Goal: Information Seeking & Learning: Find contact information

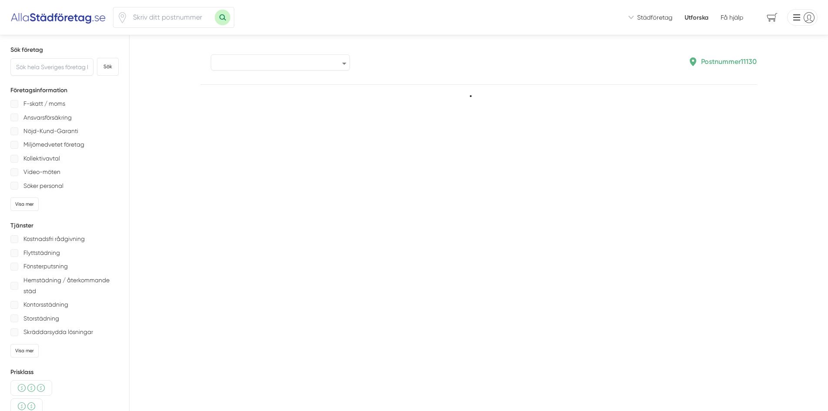
type input "11130"
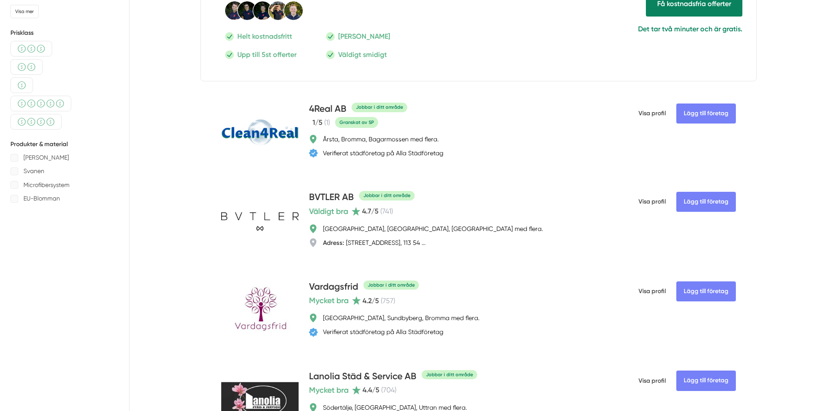
scroll to position [348, 0]
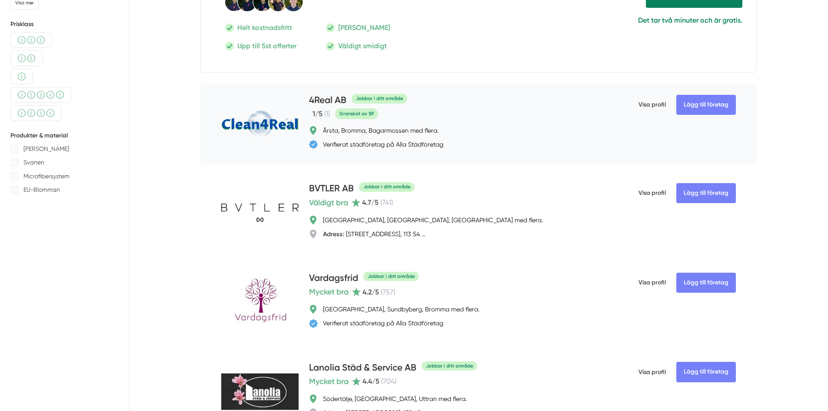
click at [330, 97] on h4 "4Real AB" at bounding box center [327, 100] width 37 height 14
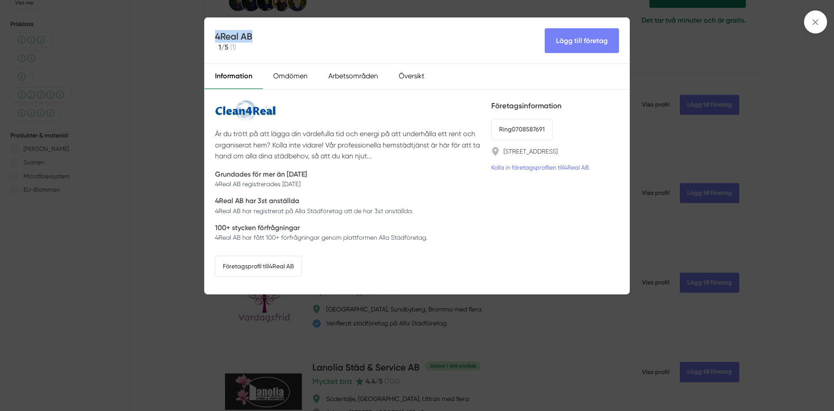
drag, startPoint x: 260, startPoint y: 38, endPoint x: 216, endPoint y: 34, distance: 44.1
click at [216, 34] on div "4Real AB 1 /5 ( 1 ) Lägg till företag" at bounding box center [417, 41] width 425 height 46
copy h4 "4Real AB"
click at [176, 97] on div "4Real AB 1 /5 ( 1 ) Lägg till företag Information Omdömen Arbetsområden Översik…" at bounding box center [417, 205] width 834 height 411
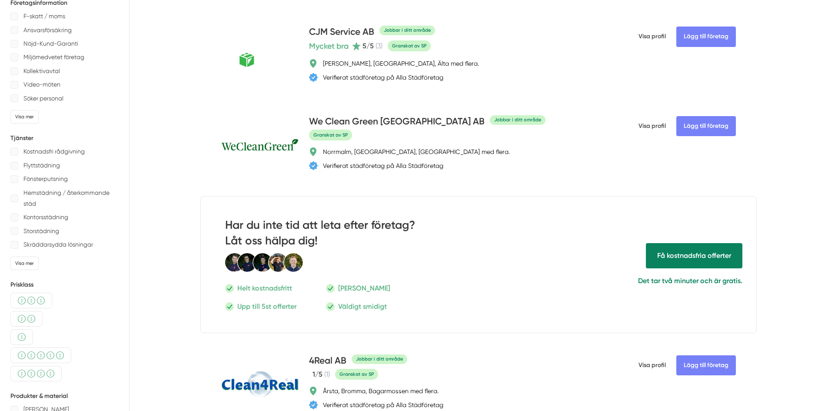
scroll to position [0, 0]
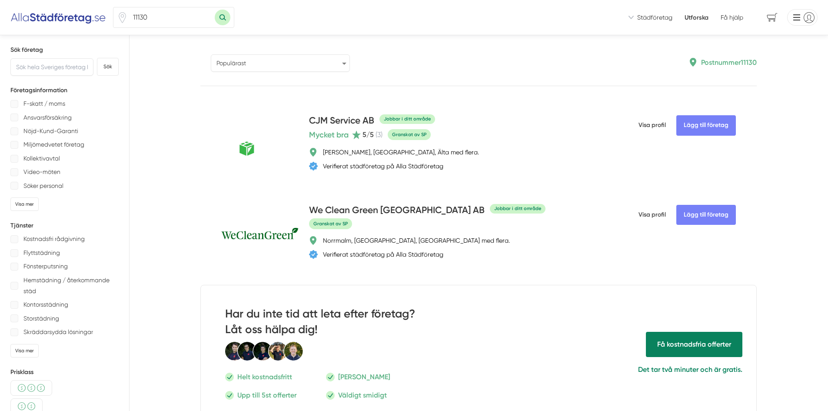
click at [273, 66] on select "Populärast Högst omdöme Flest omdömen Senaste uppdaterade Nyaste företaget på A…" at bounding box center [280, 62] width 139 height 17
select select "newest-on-platform"
click at [211, 54] on select "Populärast Högst omdöme Flest omdömen Senaste uppdaterade Nyaste företaget på A…" at bounding box center [280, 62] width 139 height 17
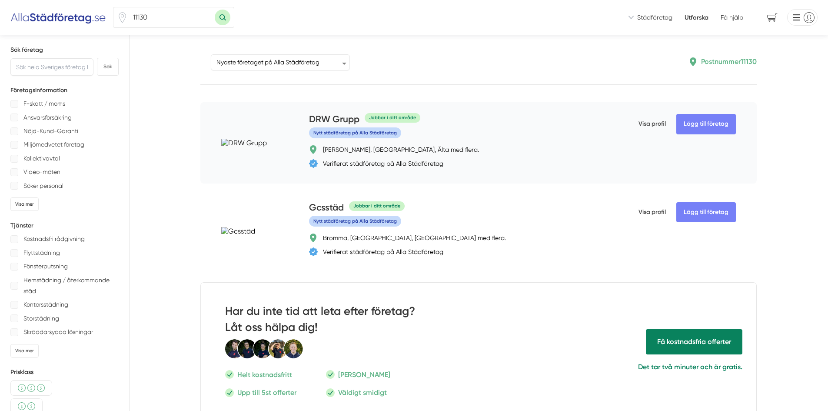
click at [334, 121] on h4 "DRW Grupp" at bounding box center [334, 120] width 50 height 14
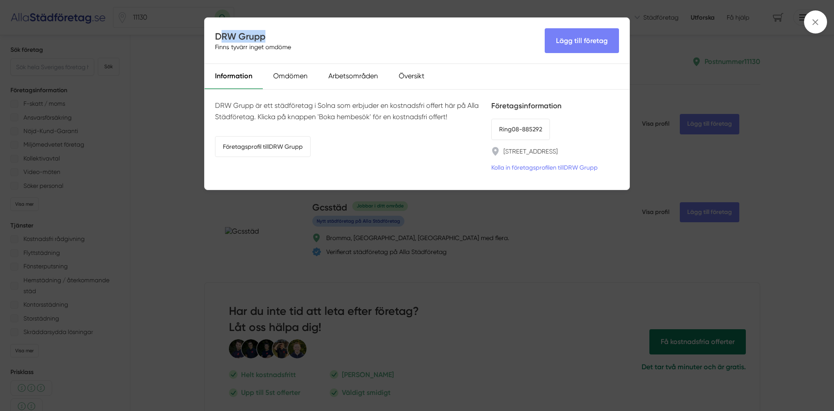
drag, startPoint x: 269, startPoint y: 38, endPoint x: 222, endPoint y: 40, distance: 46.5
click at [222, 40] on h4 "DRW Grupp" at bounding box center [255, 36] width 80 height 13
drag, startPoint x: 214, startPoint y: 37, endPoint x: 265, endPoint y: 40, distance: 50.9
click at [265, 40] on div "DRW Grupp Finns tyvärr inget omdöme Lägg till företag" at bounding box center [417, 41] width 425 height 46
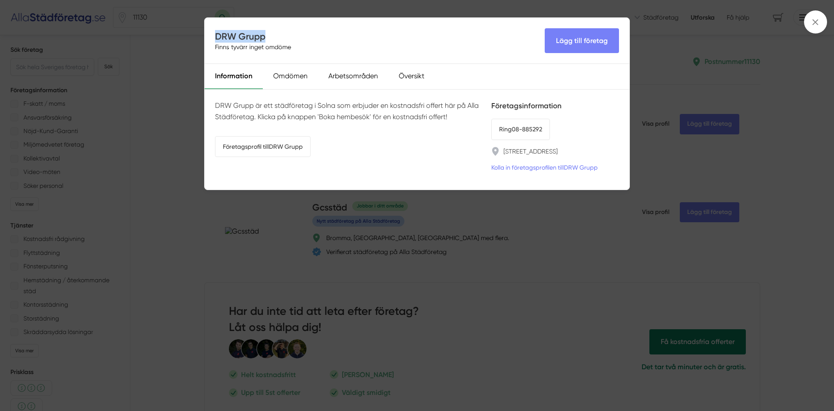
copy h4 "DRW Grupp"
copy link "[STREET_ADDRESS]"
drag, startPoint x: 580, startPoint y: 153, endPoint x: 505, endPoint y: 151, distance: 75.7
click at [505, 151] on li "[STREET_ADDRESS]" at bounding box center [556, 151] width 128 height 9
click at [559, 122] on li "Ring 08-885292" at bounding box center [556, 129] width 128 height 21
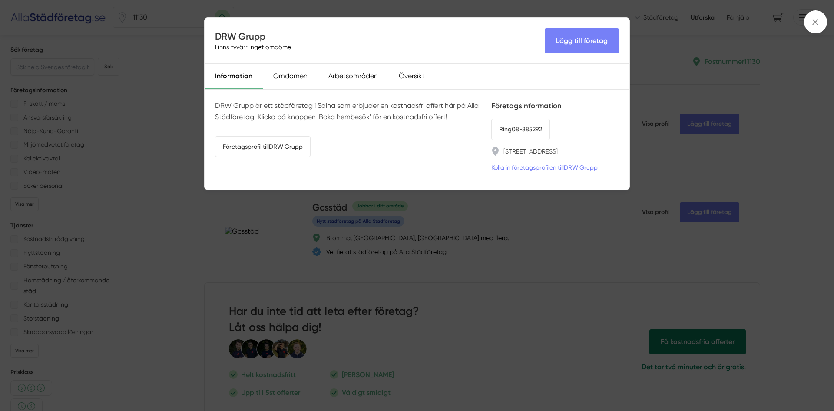
click at [165, 113] on div "DRW Grupp Finns tyvärr inget omdöme Lägg till företag Information Omdömen Arbet…" at bounding box center [417, 205] width 834 height 411
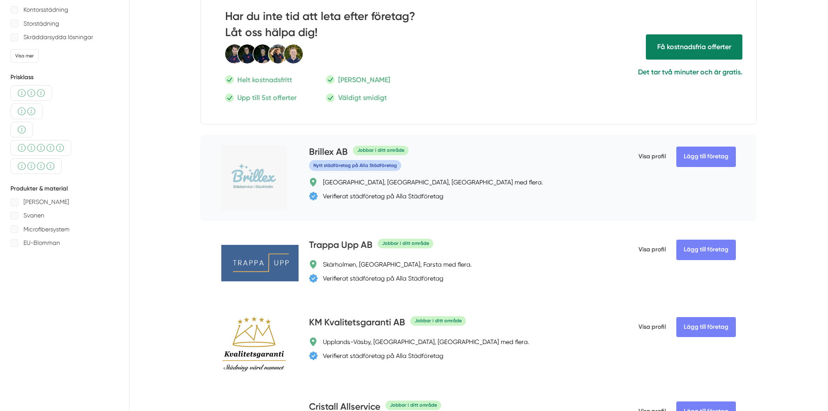
scroll to position [304, 0]
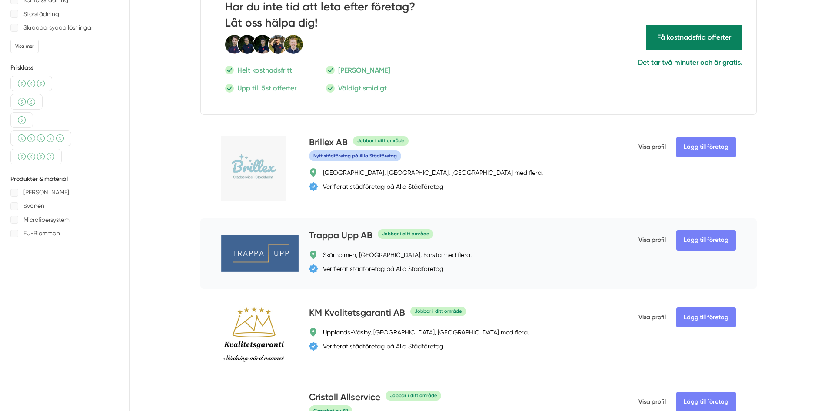
click at [342, 233] on h4 "Trappa Upp AB" at bounding box center [340, 236] width 63 height 14
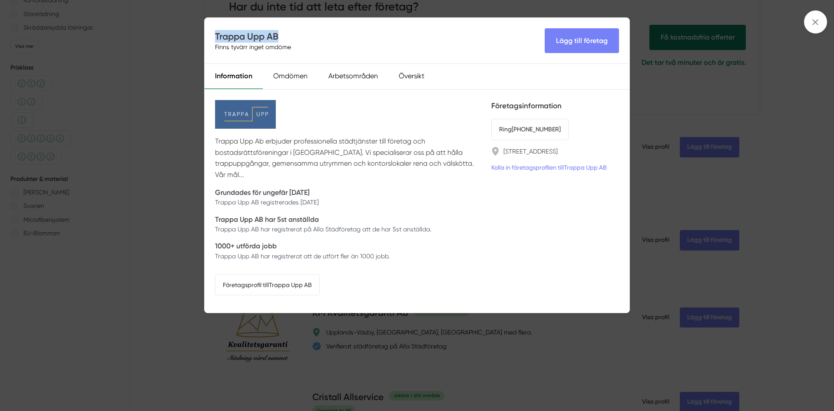
drag, startPoint x: 282, startPoint y: 33, endPoint x: 217, endPoint y: 37, distance: 65.4
click at [217, 37] on h4 "Trappa Upp AB" at bounding box center [255, 36] width 80 height 13
copy h4 "Trappa Upp AB"
click at [158, 146] on div "Trappa Upp AB Finns tyvärr inget omdöme Lägg till företag Information Omdömen A…" at bounding box center [417, 205] width 834 height 411
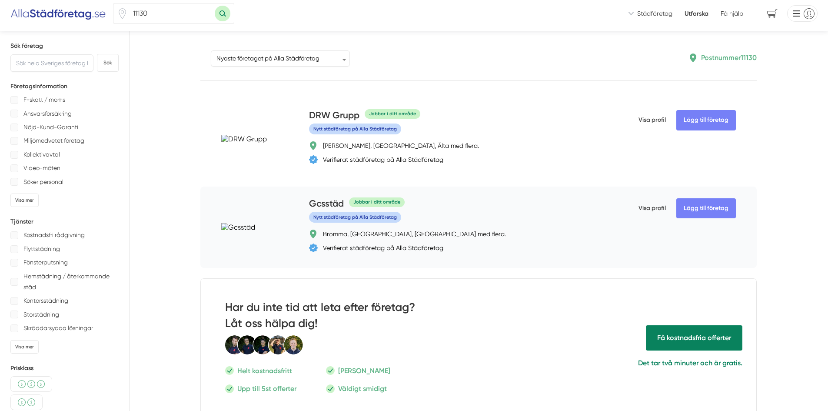
scroll to position [0, 0]
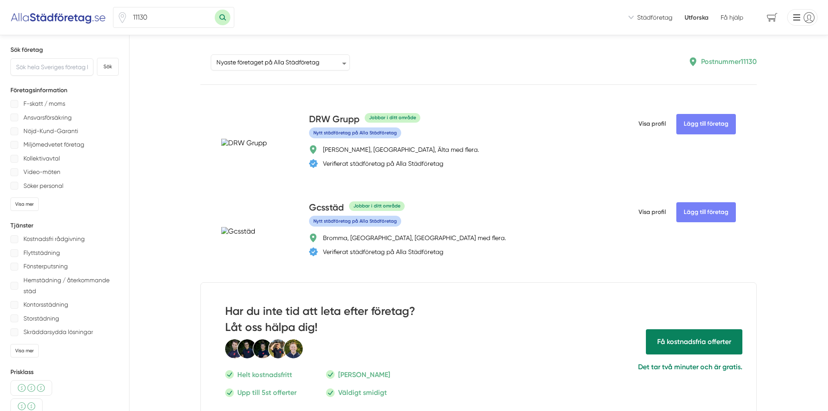
drag, startPoint x: 306, startPoint y: 118, endPoint x: 359, endPoint y: 117, distance: 52.2
click at [359, 117] on div "Lägg till företag DRW Grupp Jobbar i ditt område Nytt städföretag på Alla Städf…" at bounding box center [478, 142] width 556 height 81
copy h4 "DRW Grupp"
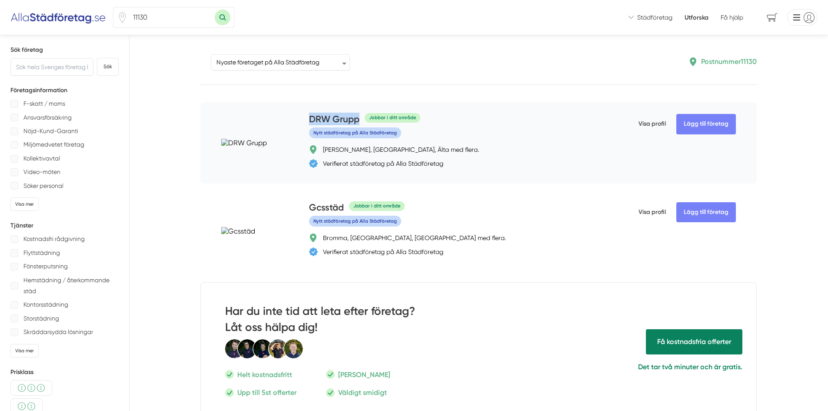
drag, startPoint x: 306, startPoint y: 120, endPoint x: 360, endPoint y: 116, distance: 54.8
click at [360, 116] on div "Lägg till företag DRW Grupp Jobbar i ditt område Nytt städföretag på Alla Städf…" at bounding box center [478, 142] width 556 height 81
copy h4 "DRW Grupp"
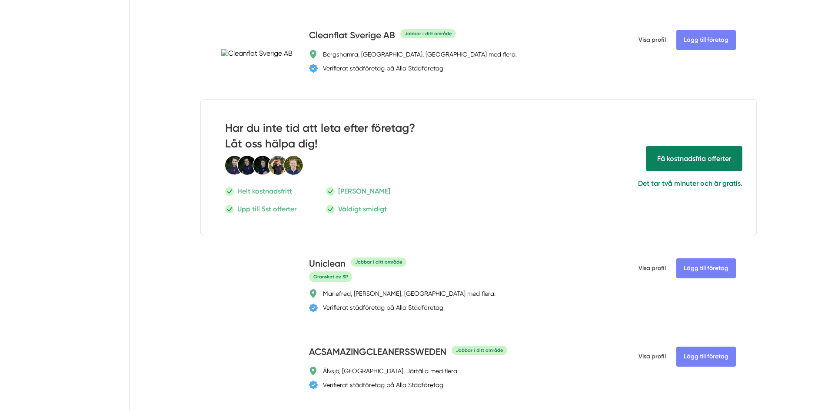
scroll to position [1565, 0]
